Goal: Find specific fact

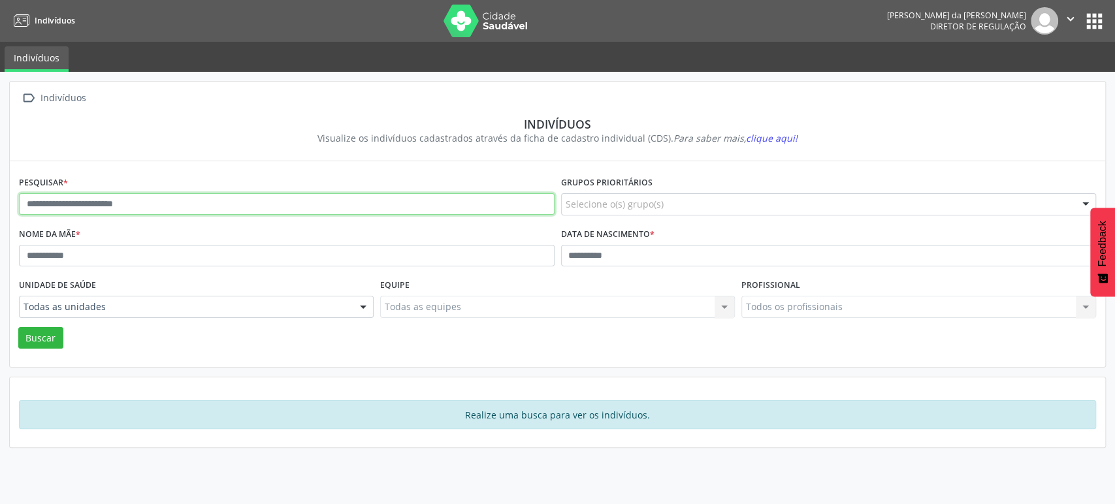
click at [76, 194] on input "text" at bounding box center [287, 204] width 536 height 22
paste input "**********"
click at [18, 327] on button "Buscar" at bounding box center [40, 338] width 45 height 22
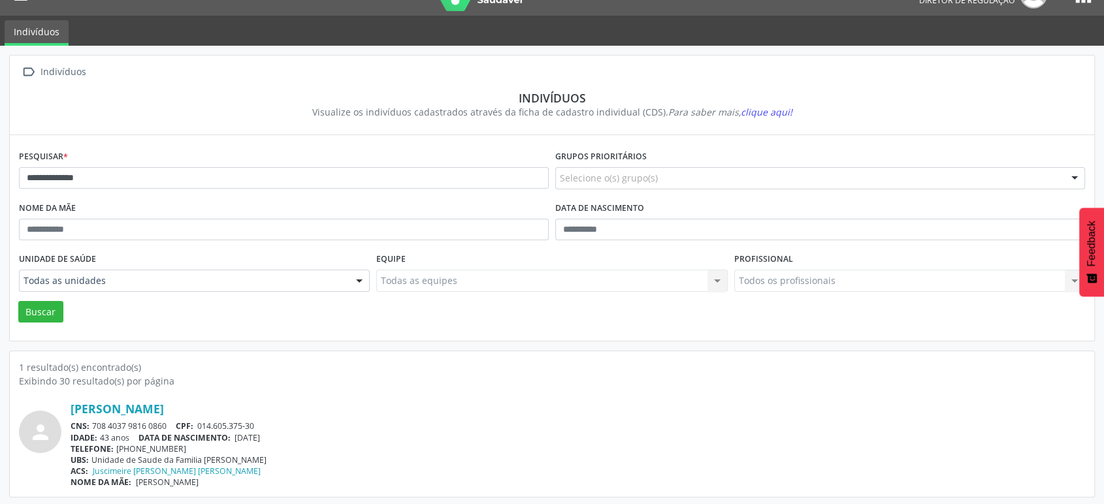
scroll to position [27, 0]
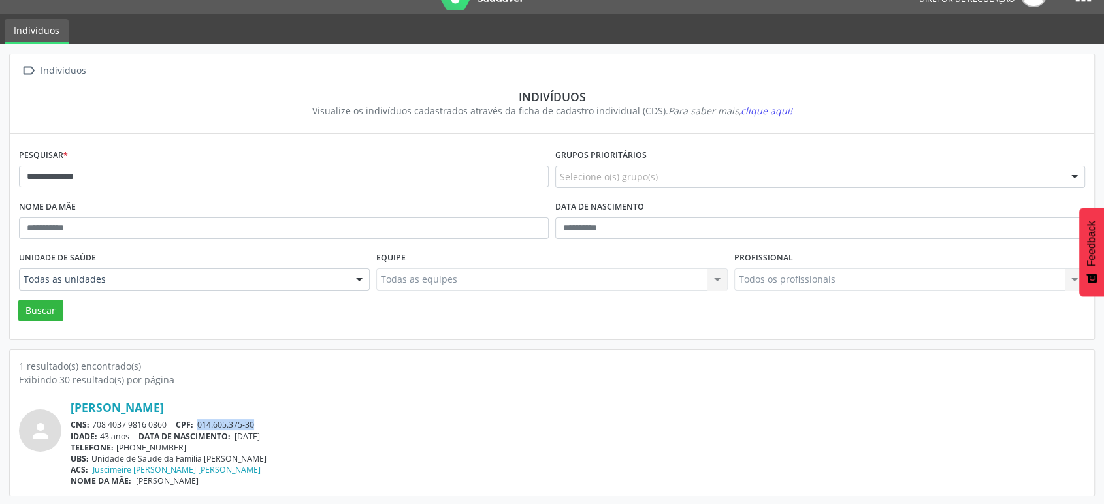
drag, startPoint x: 200, startPoint y: 423, endPoint x: 278, endPoint y: 419, distance: 78.5
click at [278, 419] on div "CNS: 708 4037 9816 0860 CPF: 014.605.375-30" at bounding box center [578, 424] width 1015 height 11
copy span "014.605.375-30"
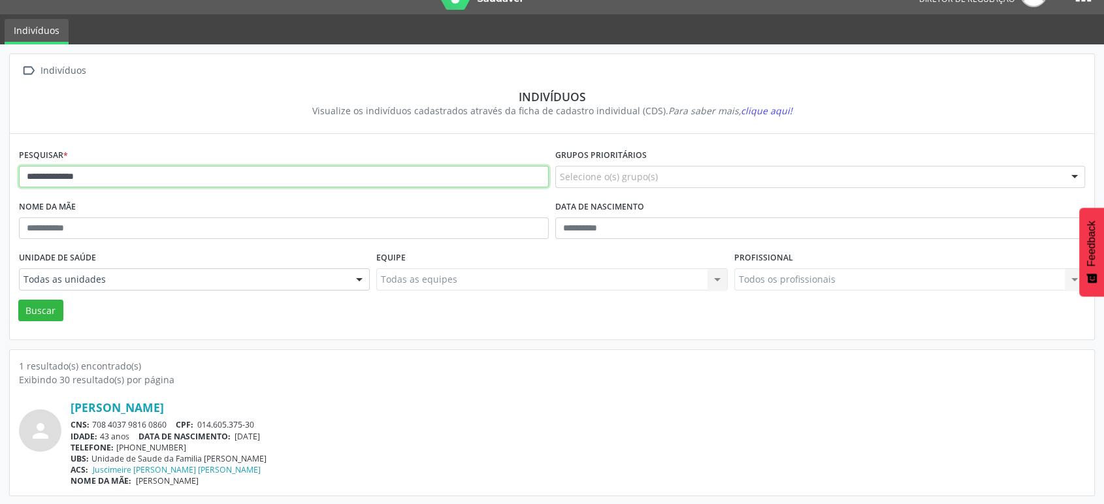
click at [135, 172] on input "**********" at bounding box center [284, 177] width 530 height 22
type input "*"
type input "*****"
click at [18, 300] on button "Buscar" at bounding box center [40, 311] width 45 height 22
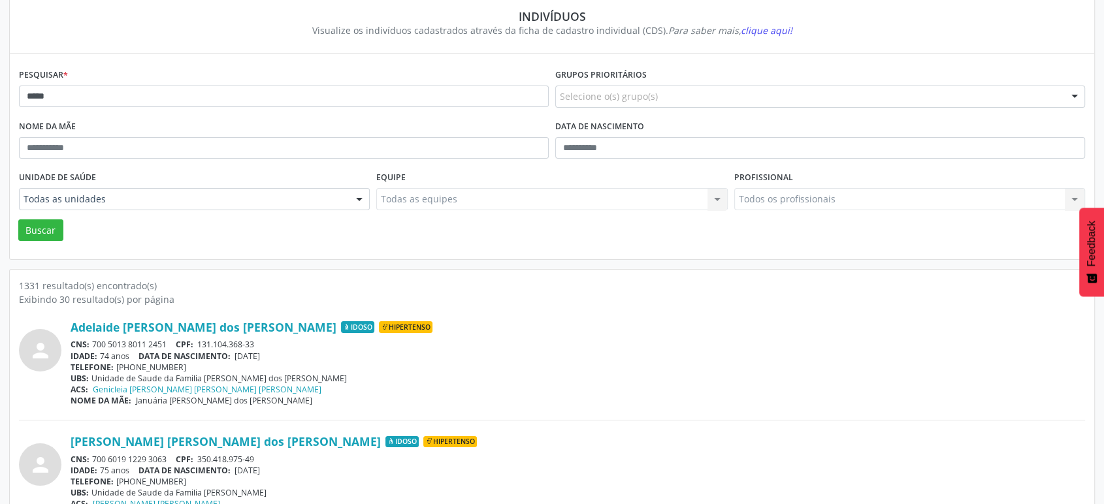
scroll to position [508, 0]
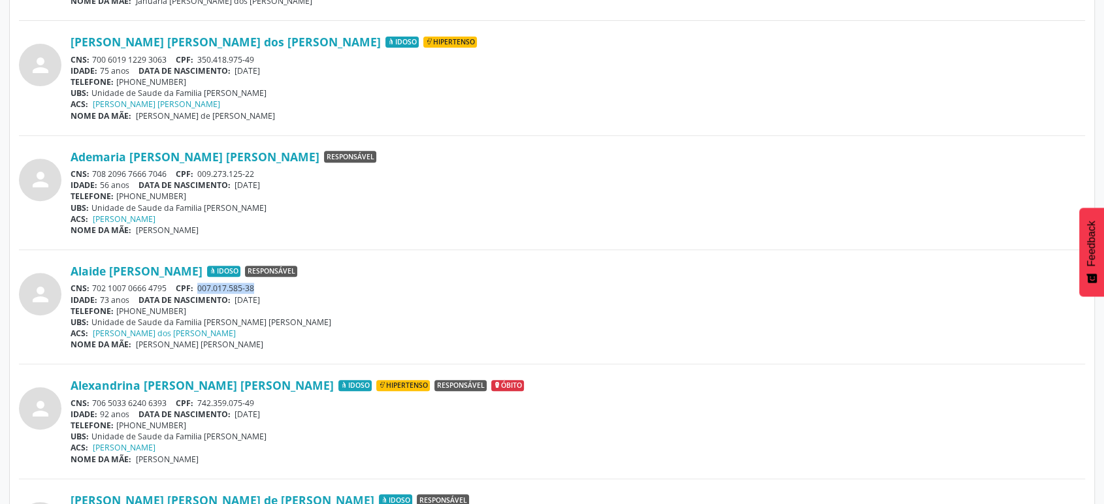
drag, startPoint x: 199, startPoint y: 285, endPoint x: 263, endPoint y: 280, distance: 64.8
click at [263, 280] on div "Alaide [PERSON_NAME] Idoso Responsável CNS: 702 1007 0666 4795 CPF: 007.017.585…" at bounding box center [578, 307] width 1015 height 86
copy span "007.017.585-38"
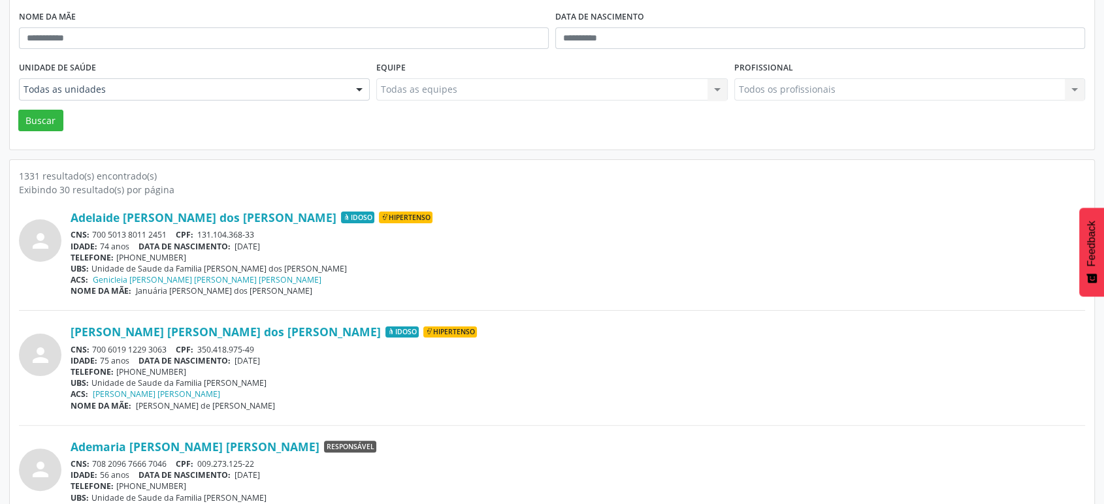
scroll to position [0, 0]
